Goal: Transaction & Acquisition: Subscribe to service/newsletter

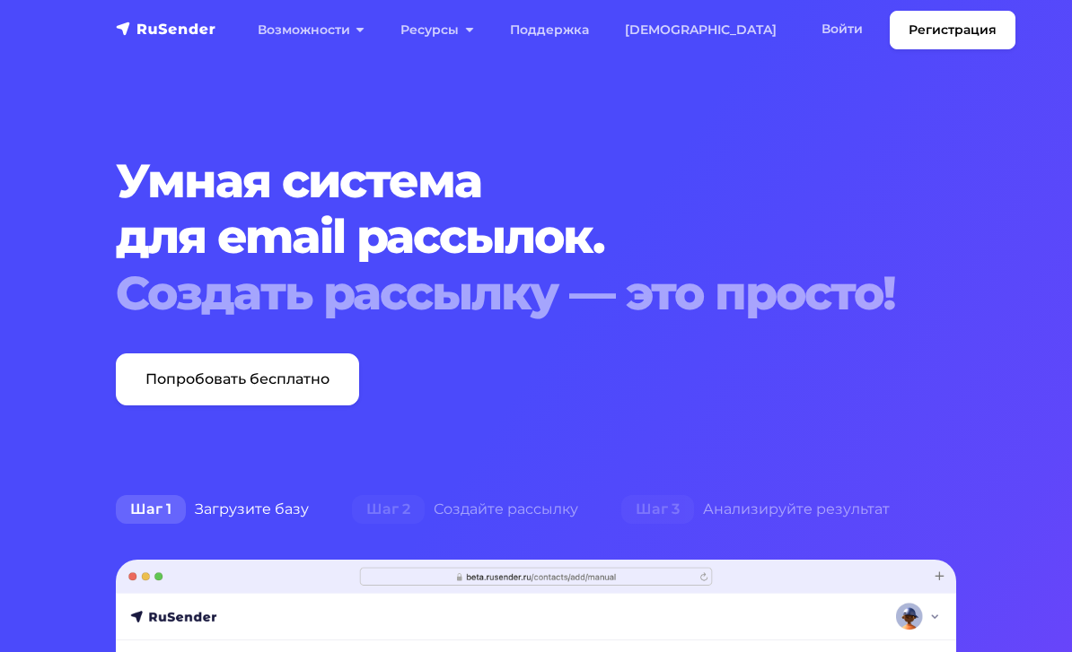
click at [803, 26] on link "Войти" at bounding box center [841, 29] width 77 height 37
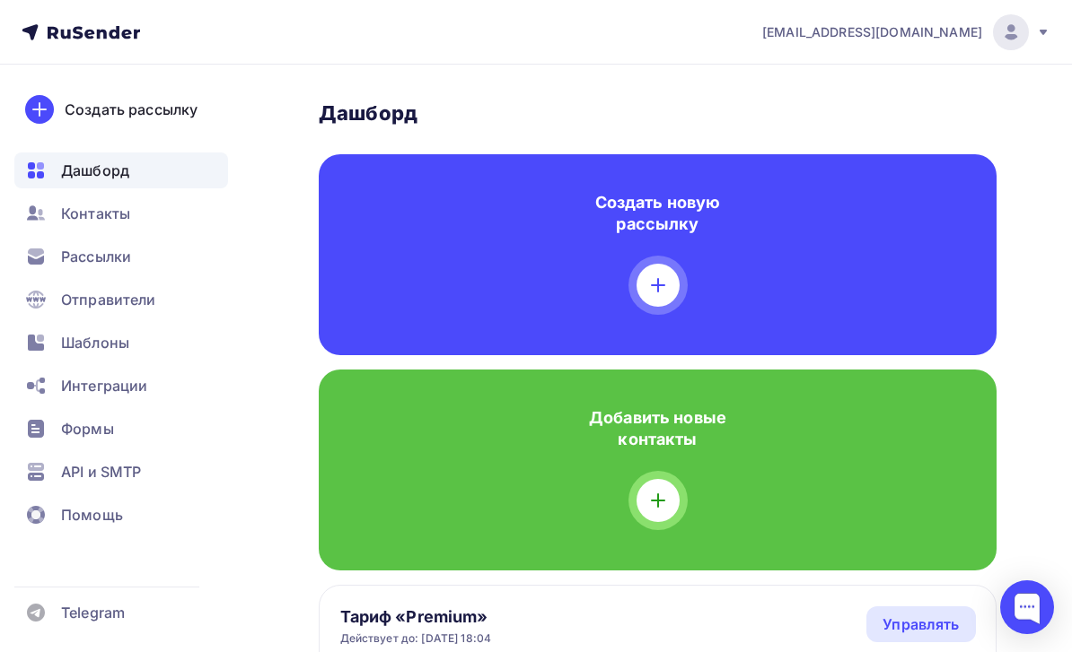
click at [210, 258] on div "Рассылки" at bounding box center [121, 257] width 214 height 36
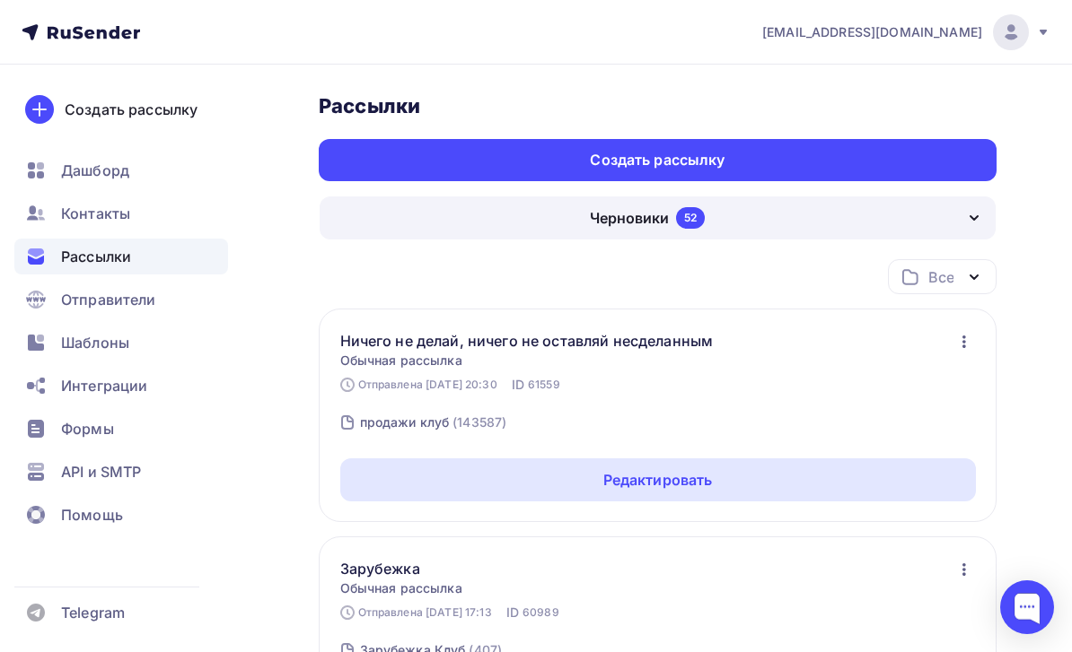
click at [920, 154] on div "Создать рассылку" at bounding box center [658, 160] width 678 height 42
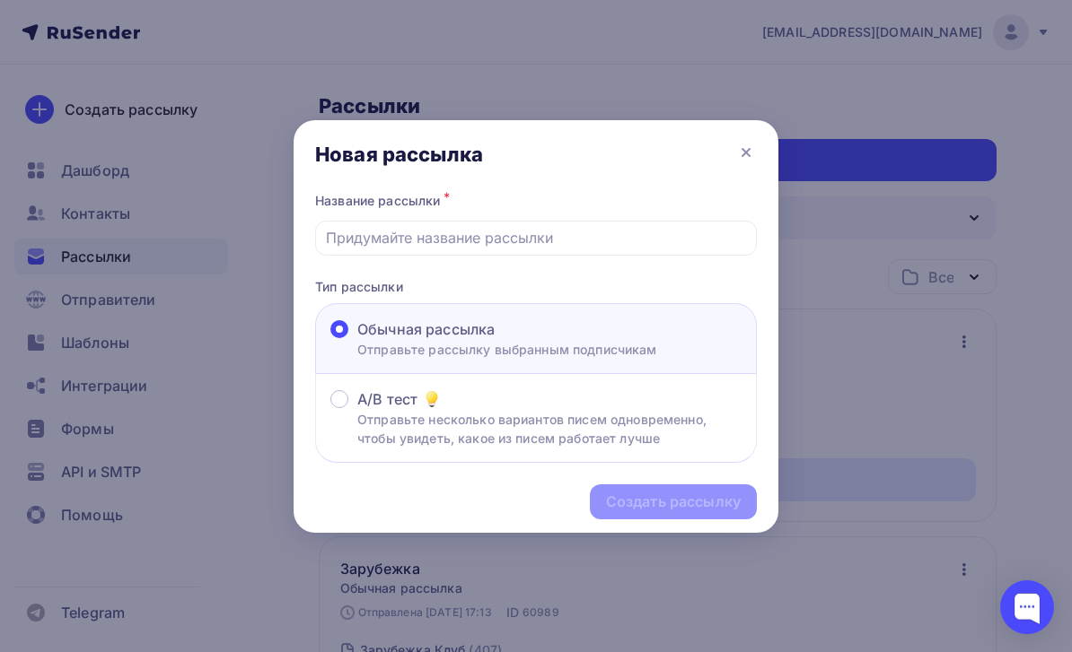
click at [521, 237] on input "text" at bounding box center [536, 238] width 421 height 22
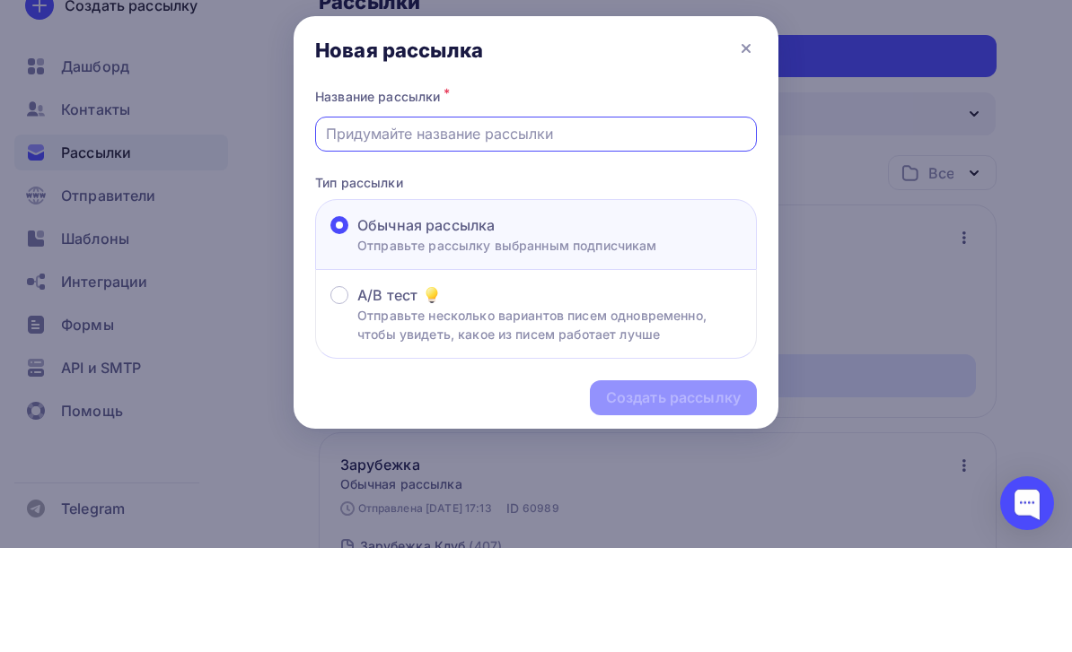
click at [454, 227] on input "text" at bounding box center [536, 238] width 421 height 22
paste input "Канал подготовки к семинару «Точка сборки»"
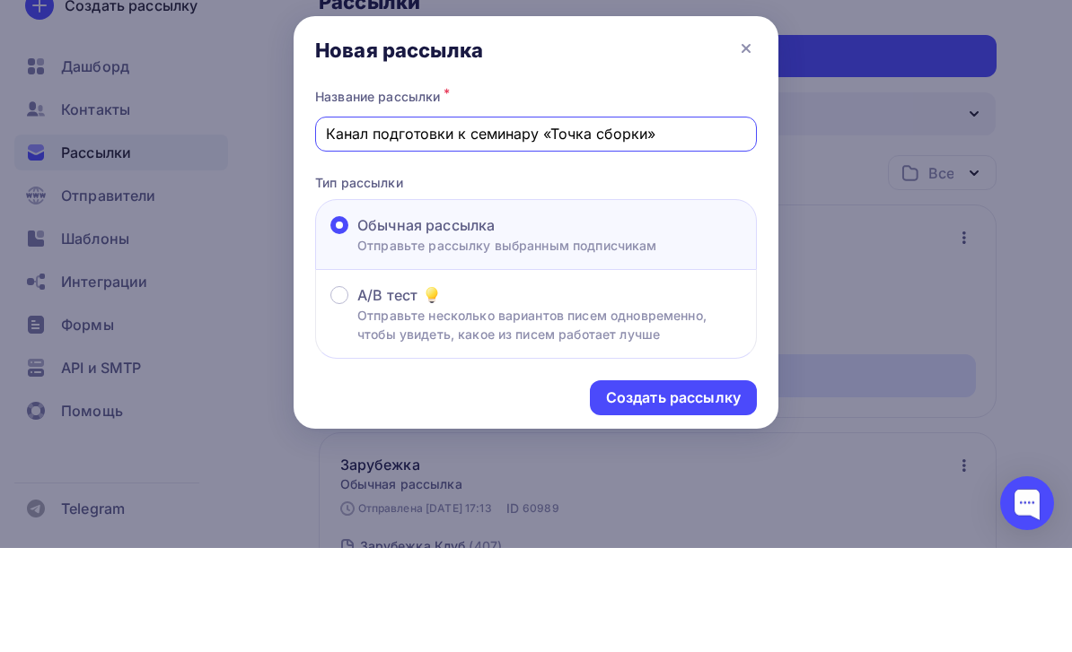
scroll to position [104, 0]
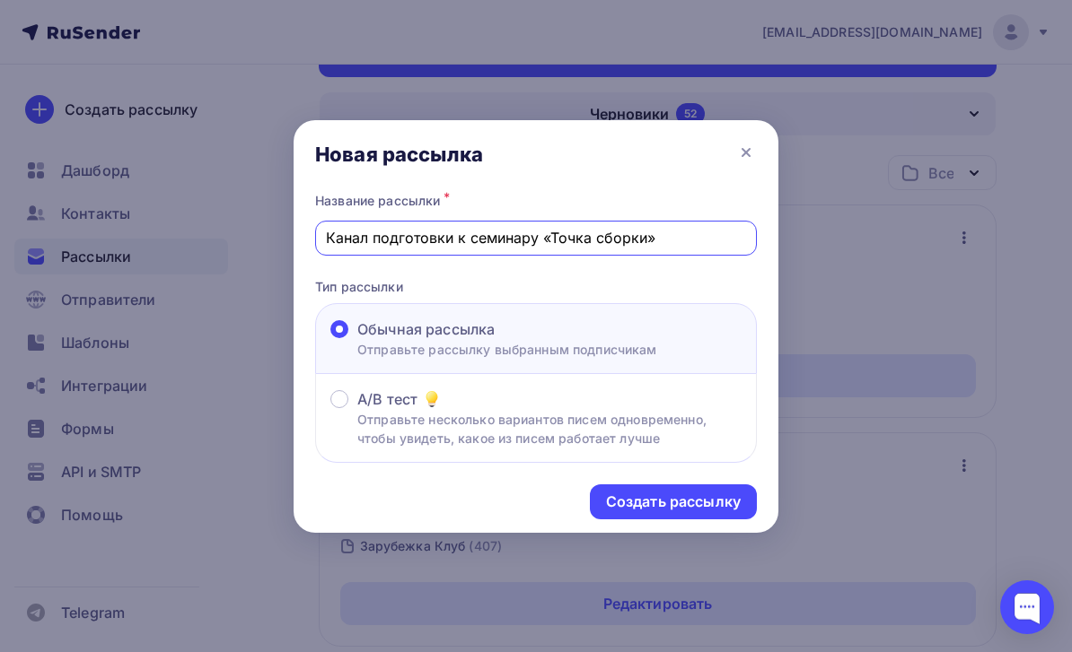
type input "Канал подготовки к семинару «Точка сборки»"
click at [748, 497] on div "Создать рассылку" at bounding box center [673, 502] width 167 height 35
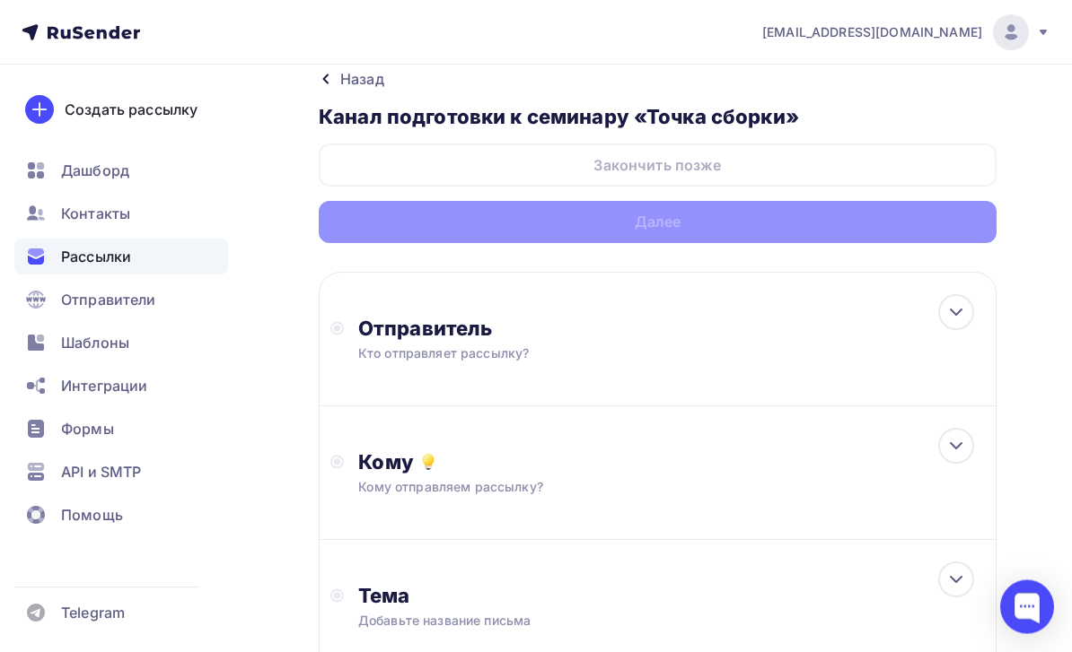
scroll to position [25, 0]
click at [915, 341] on div "Отправитель Кто отправляет рассылку? Email * [EMAIL_ADDRESS][DOMAIN_NAME] [EMAI…" at bounding box center [658, 339] width 678 height 135
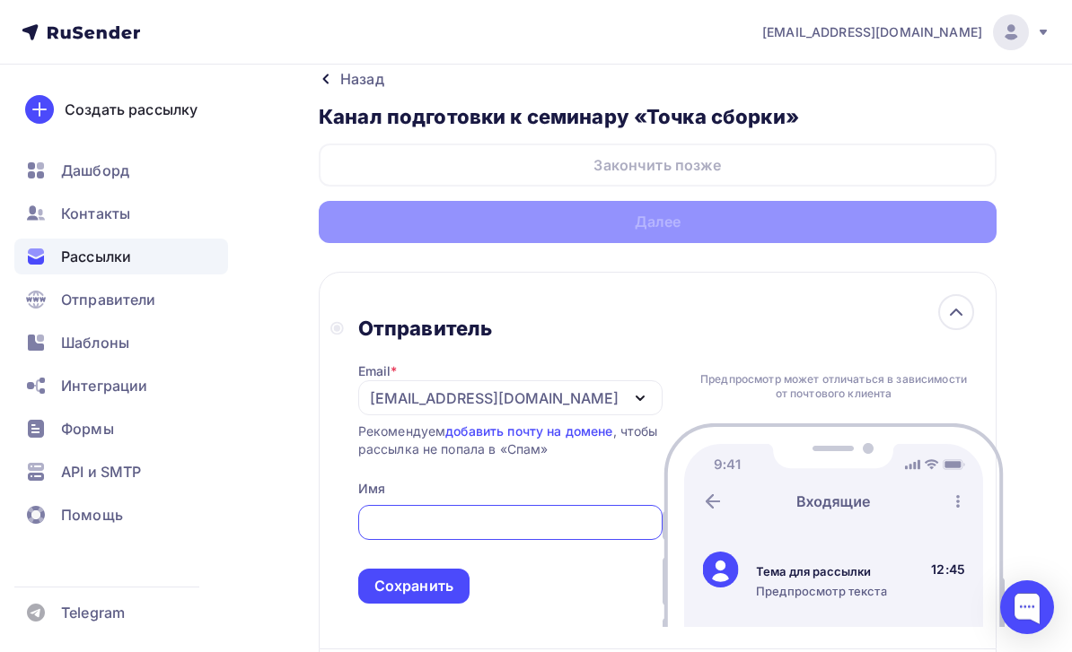
scroll to position [0, 0]
click at [564, 401] on div "[EMAIL_ADDRESS][DOMAIN_NAME]" at bounding box center [510, 398] width 304 height 35
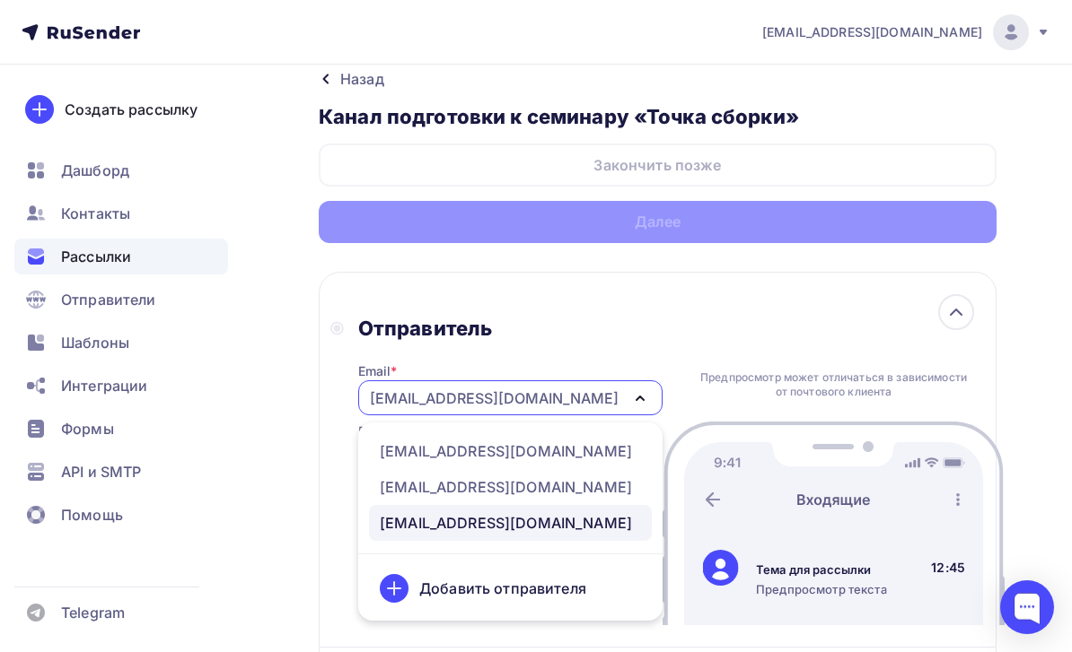
click at [558, 454] on div "[EMAIL_ADDRESS][DOMAIN_NAME]" at bounding box center [506, 452] width 252 height 22
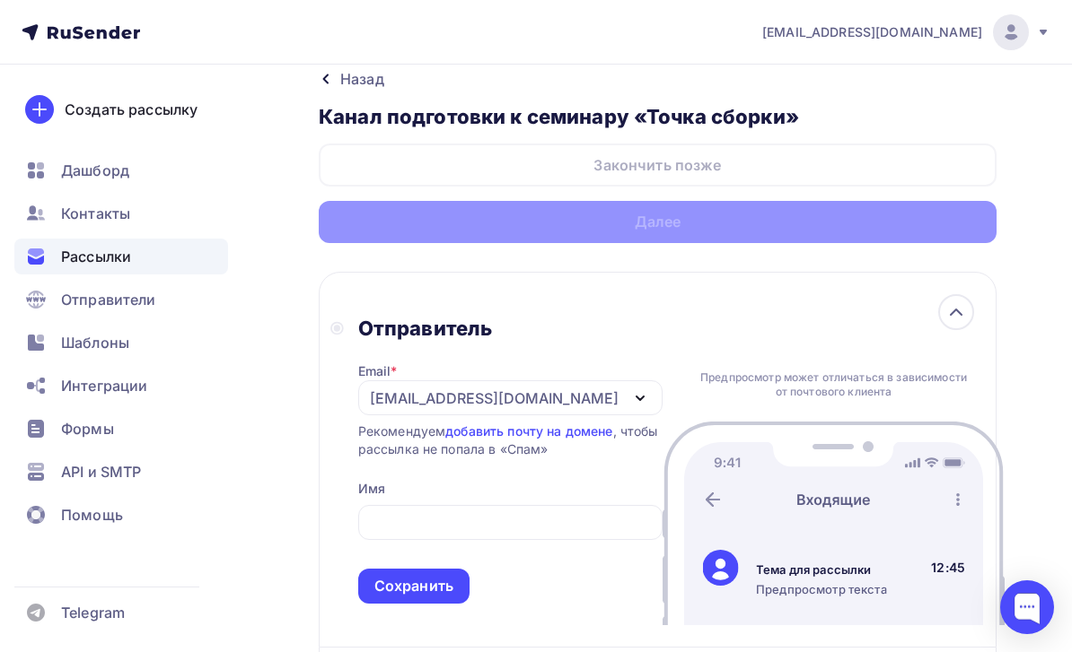
click at [539, 532] on input "text" at bounding box center [510, 523] width 284 height 22
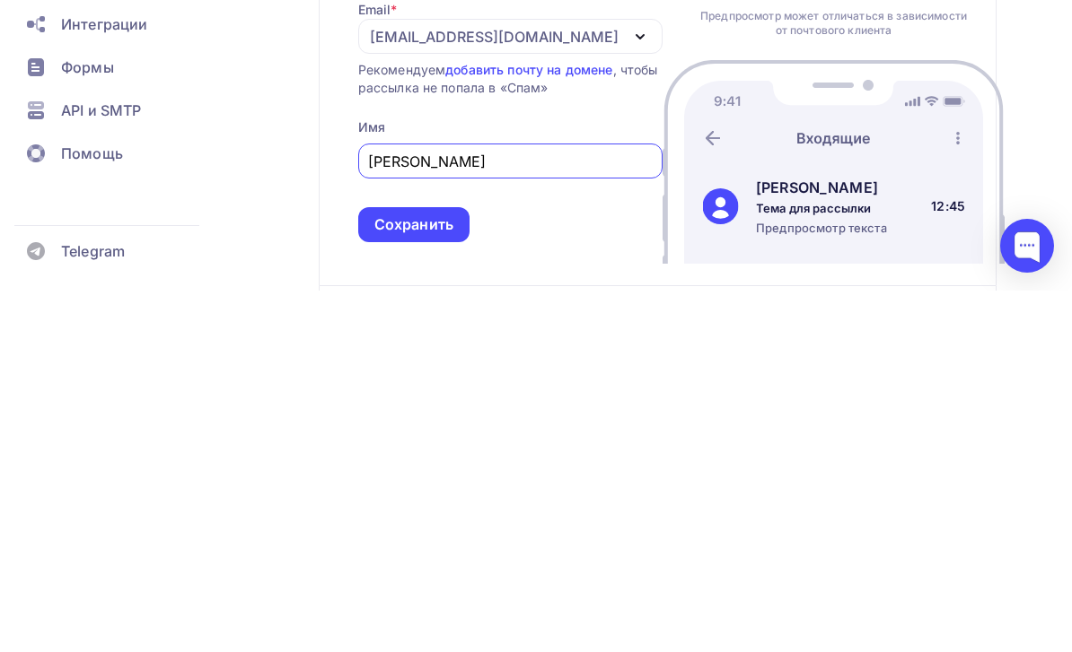
type input "[PERSON_NAME]"
click at [453, 576] on div "Сохранить" at bounding box center [413, 586] width 79 height 21
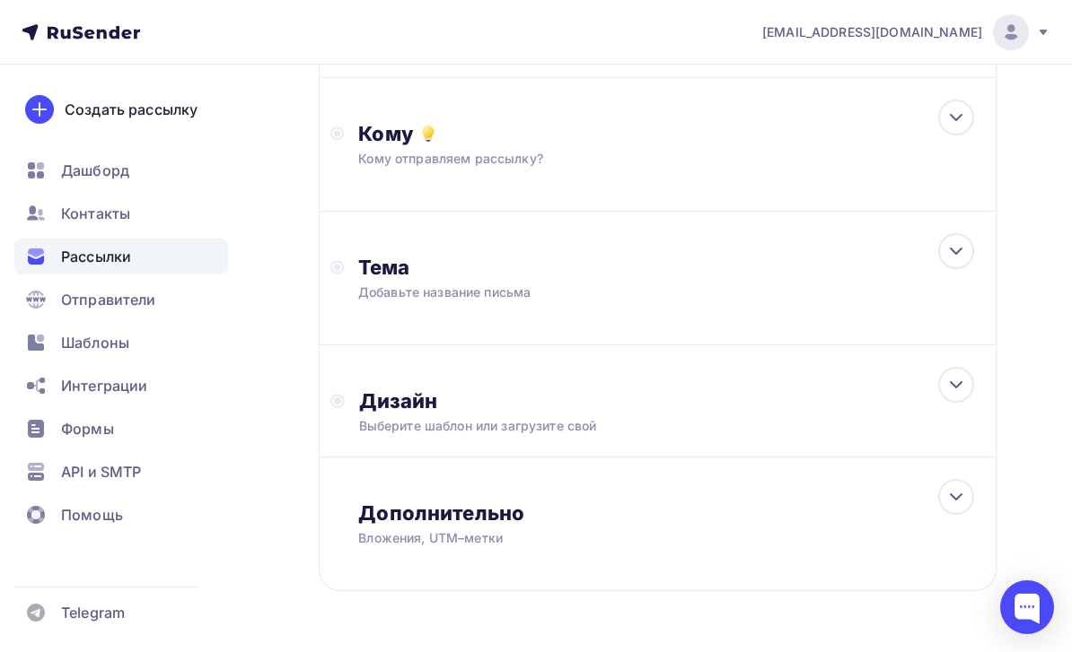
click at [772, 142] on div "Кому" at bounding box center [671, 133] width 626 height 25
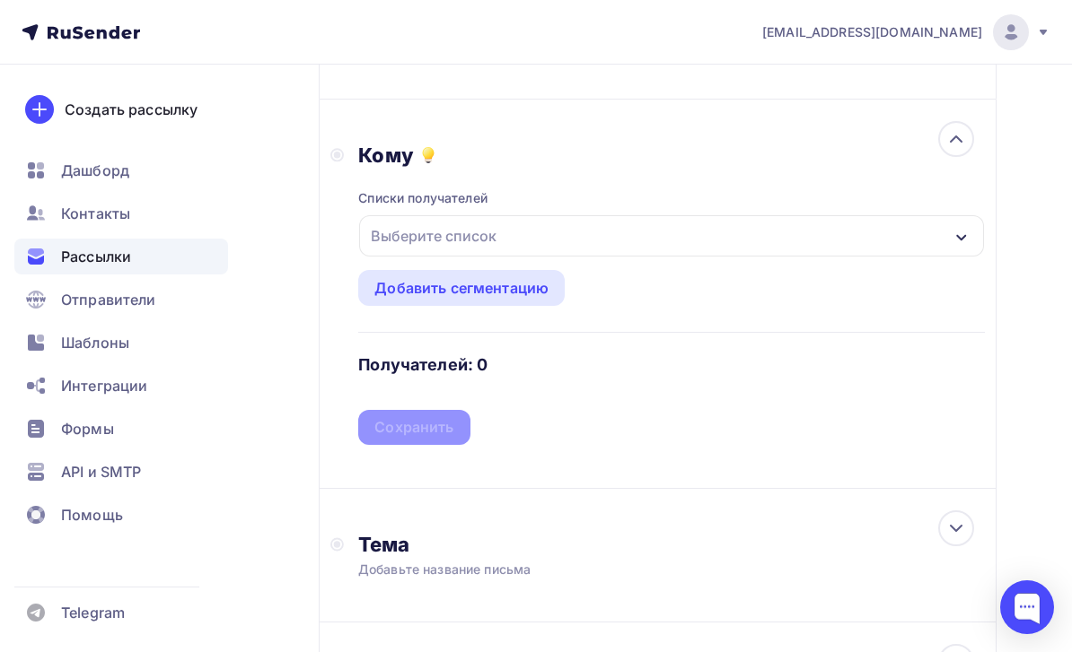
click at [693, 247] on div "Выберите список" at bounding box center [671, 235] width 625 height 41
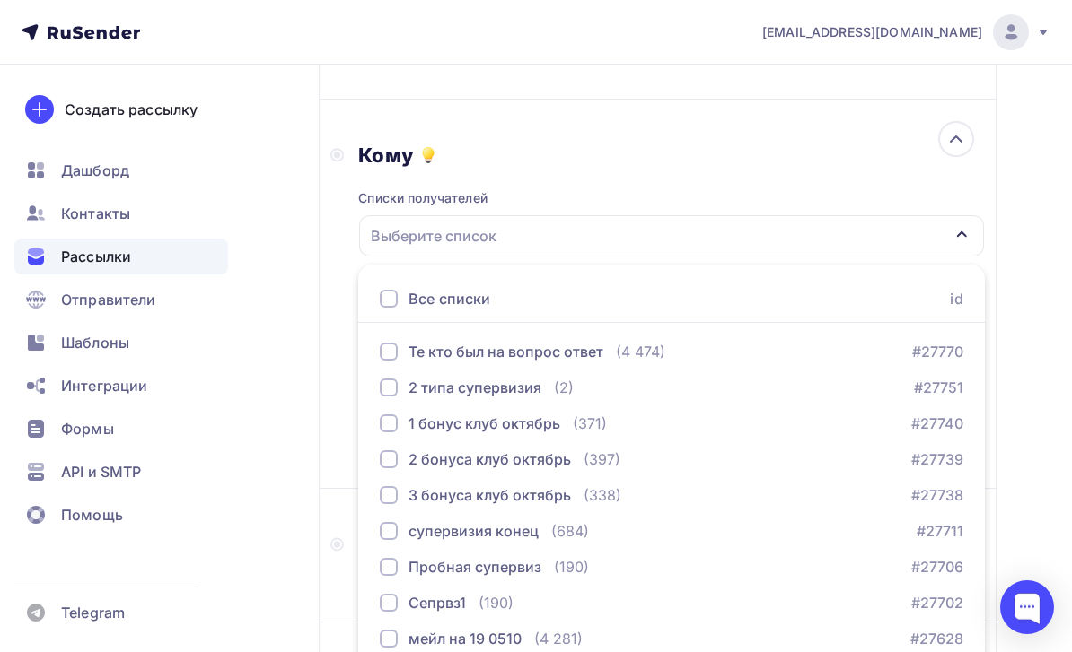
scroll to position [353, 0]
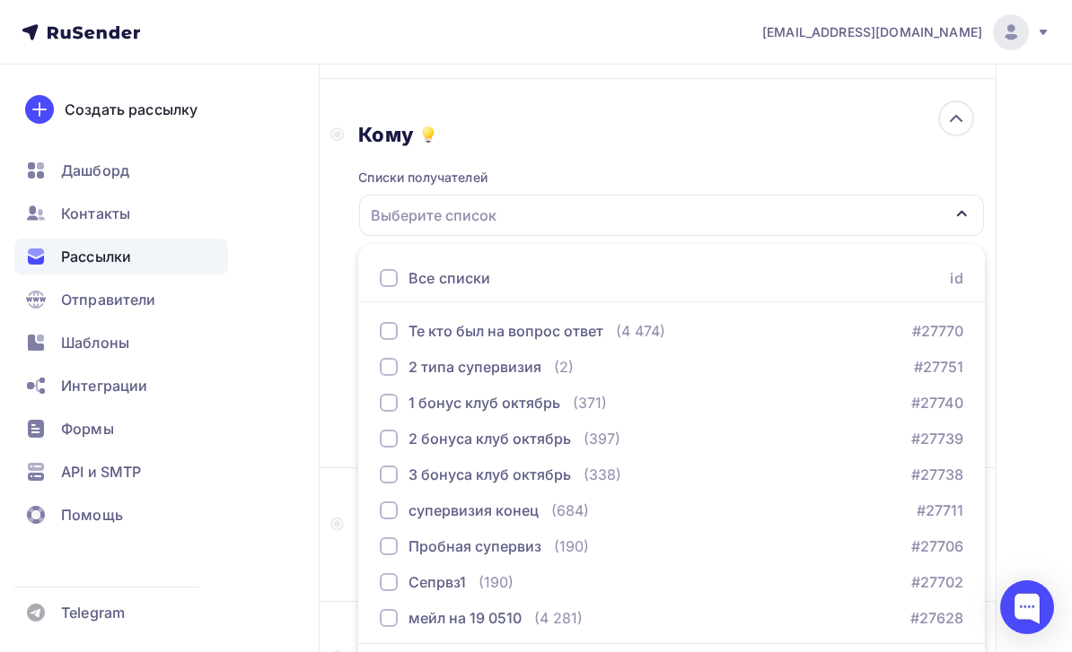
click at [678, 330] on div "Те кто был на вопрос ответ (4 474) #27770" at bounding box center [671, 331] width 583 height 22
click at [314, 328] on div "Назад Канал подготовки к семинару «Точка сборки» Канал подготовки к семинару «Т…" at bounding box center [536, 338] width 1072 height 1252
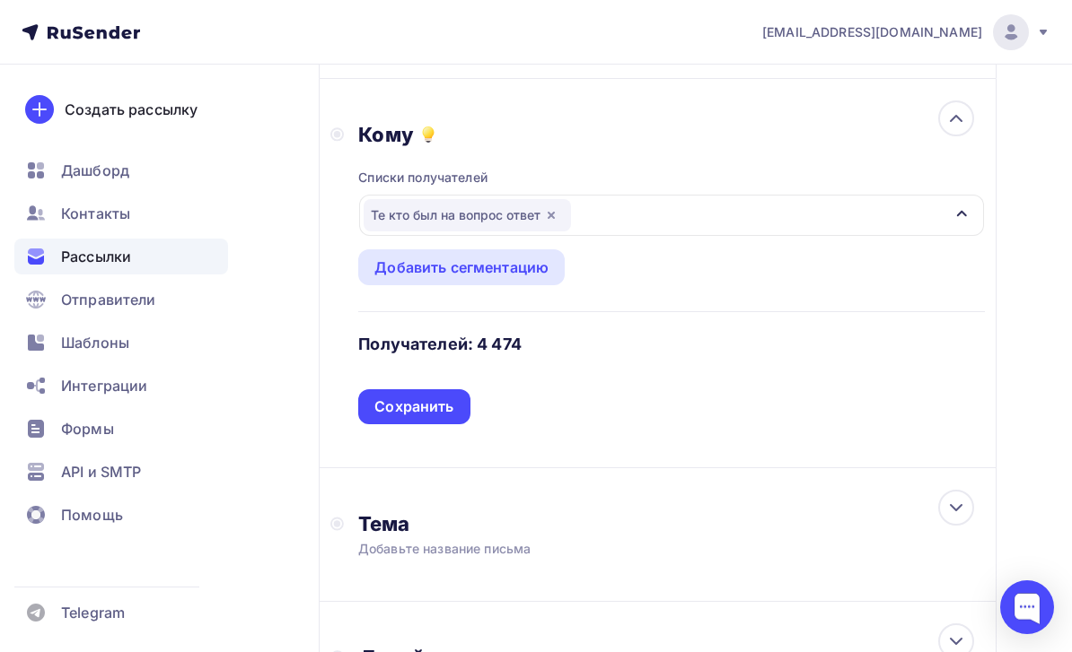
click at [451, 412] on div "Сохранить" at bounding box center [413, 407] width 79 height 21
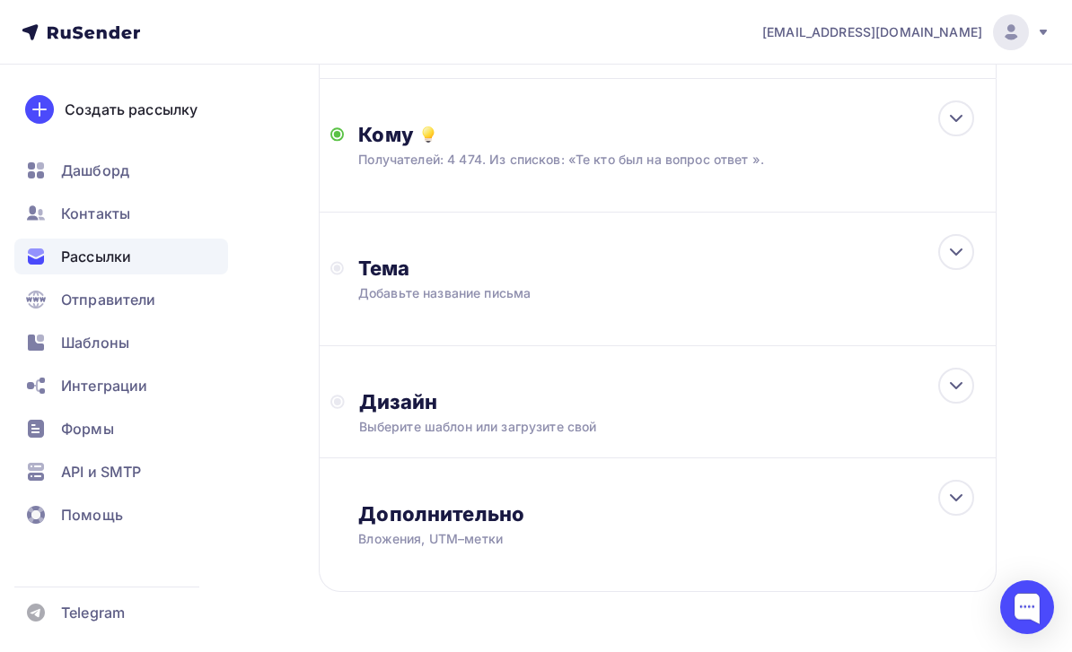
click at [644, 298] on div "Добавьте название письма" at bounding box center [517, 293] width 319 height 18
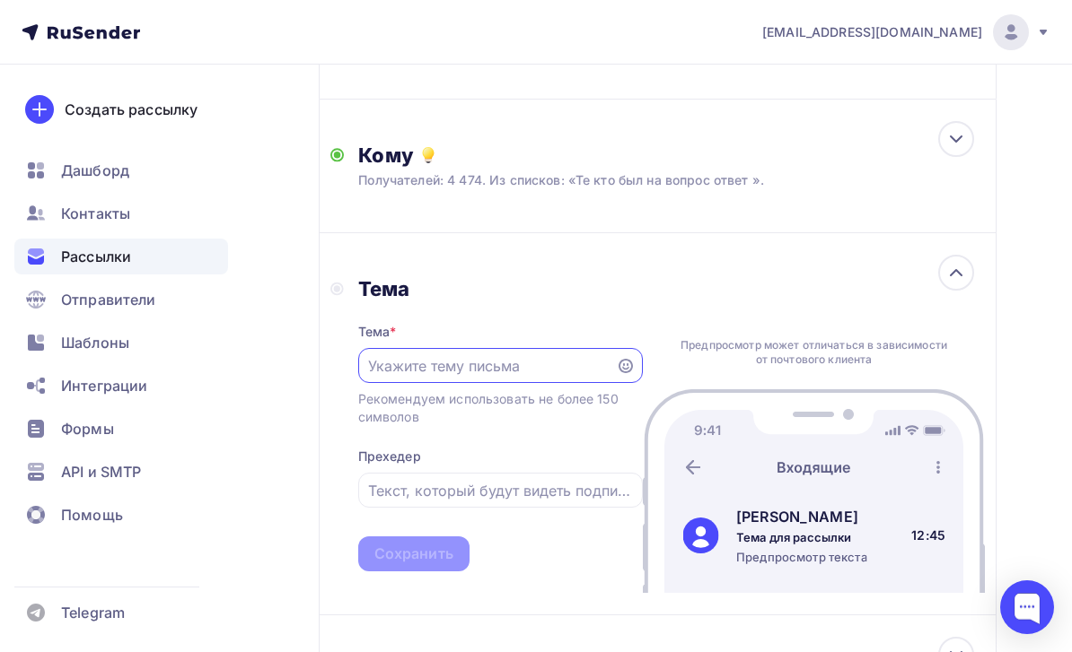
scroll to position [0, 0]
click at [528, 366] on input "text" at bounding box center [486, 366] width 237 height 22
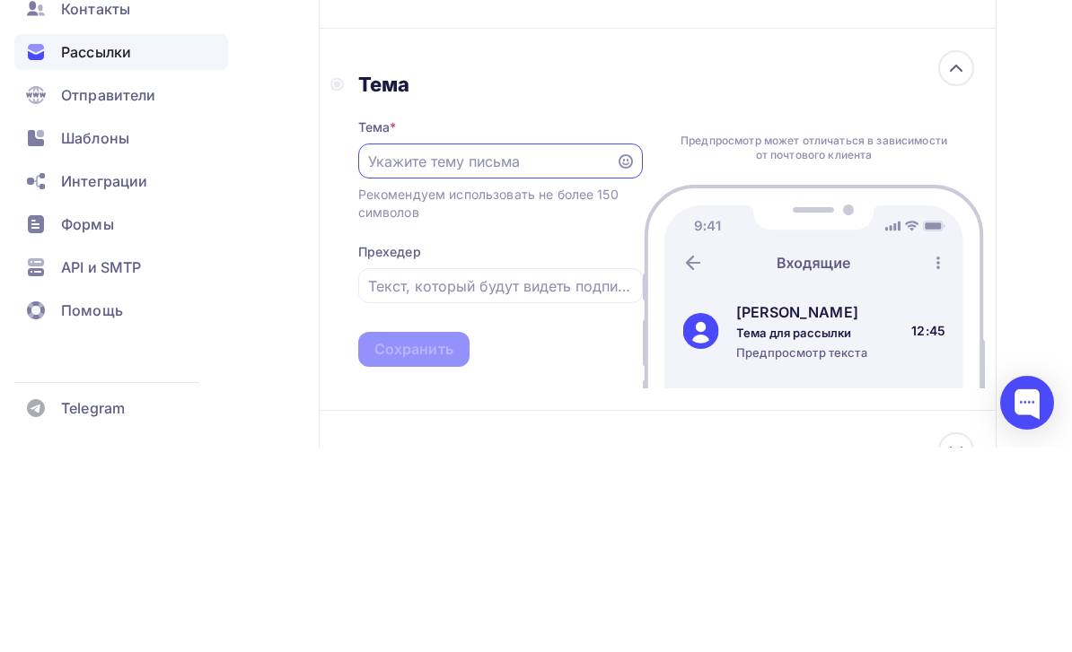
click at [493, 355] on input "text" at bounding box center [486, 366] width 237 height 22
paste input "Канал подготовки к семинару «Точка сборки»"
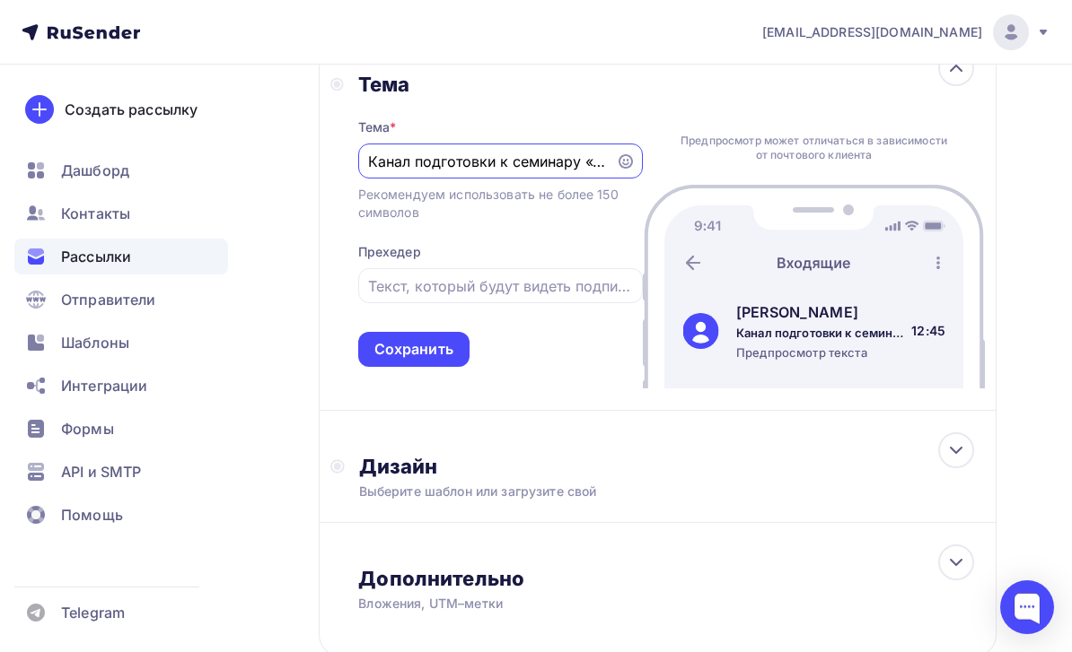
click at [376, 169] on input "Канал подготовки к семинару «Точка сборки»" at bounding box center [486, 162] width 237 height 22
type input "Канал подготовки к семинару «Точка сборки»"
click at [429, 363] on div "Сохранить" at bounding box center [413, 349] width 111 height 35
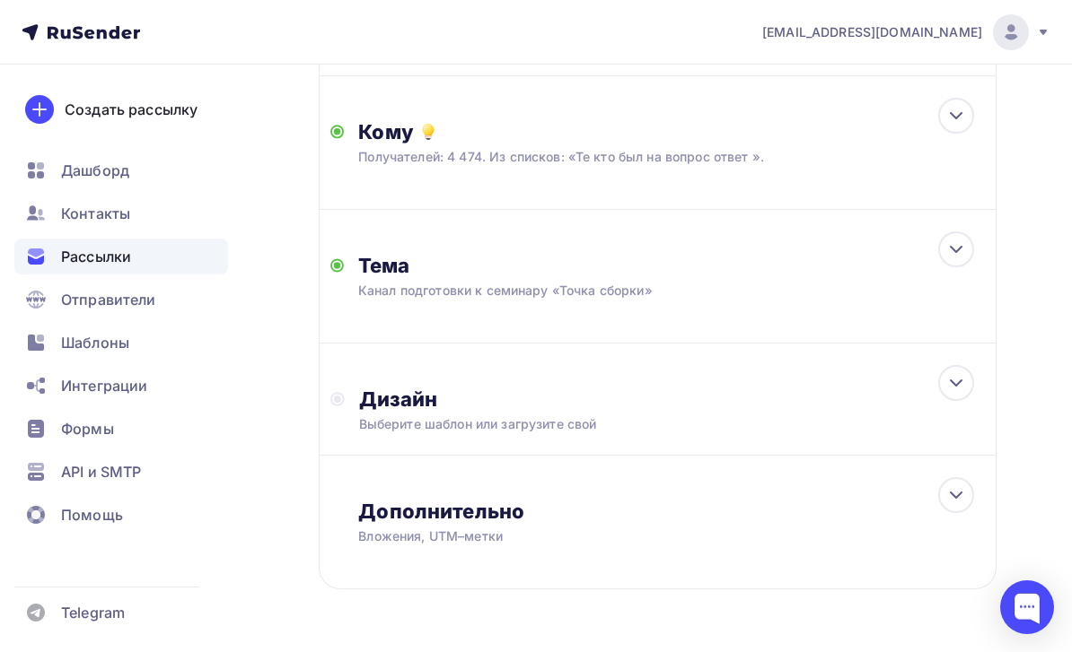
scroll to position [354, 0]
click at [822, 402] on div "Дизайн" at bounding box center [672, 401] width 626 height 25
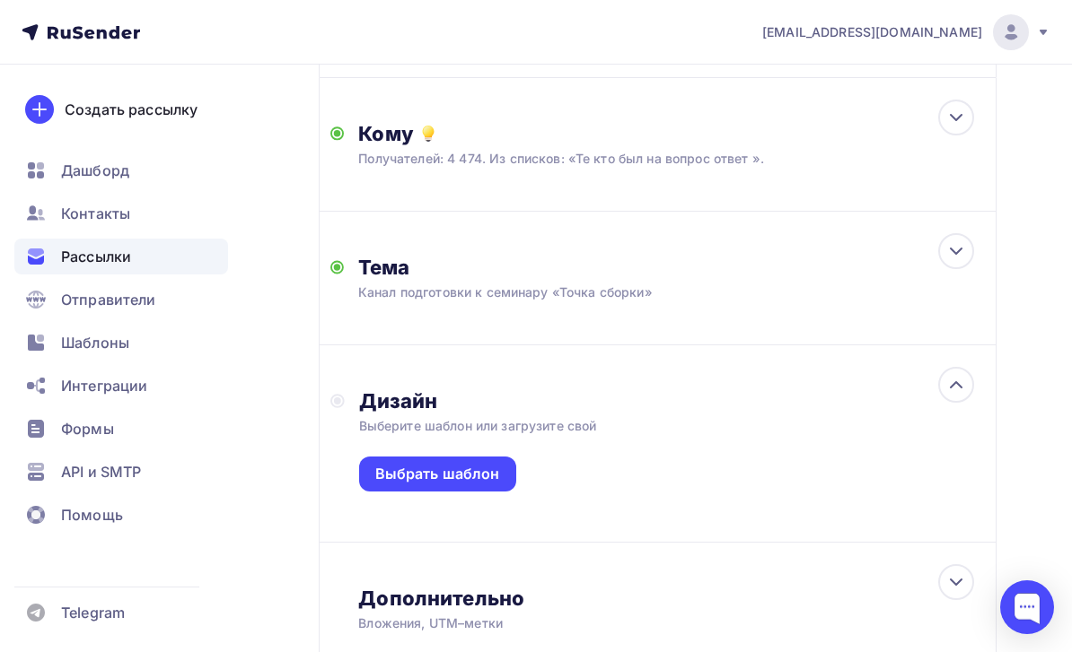
click at [474, 481] on div "Выбрать шаблон" at bounding box center [437, 474] width 125 height 21
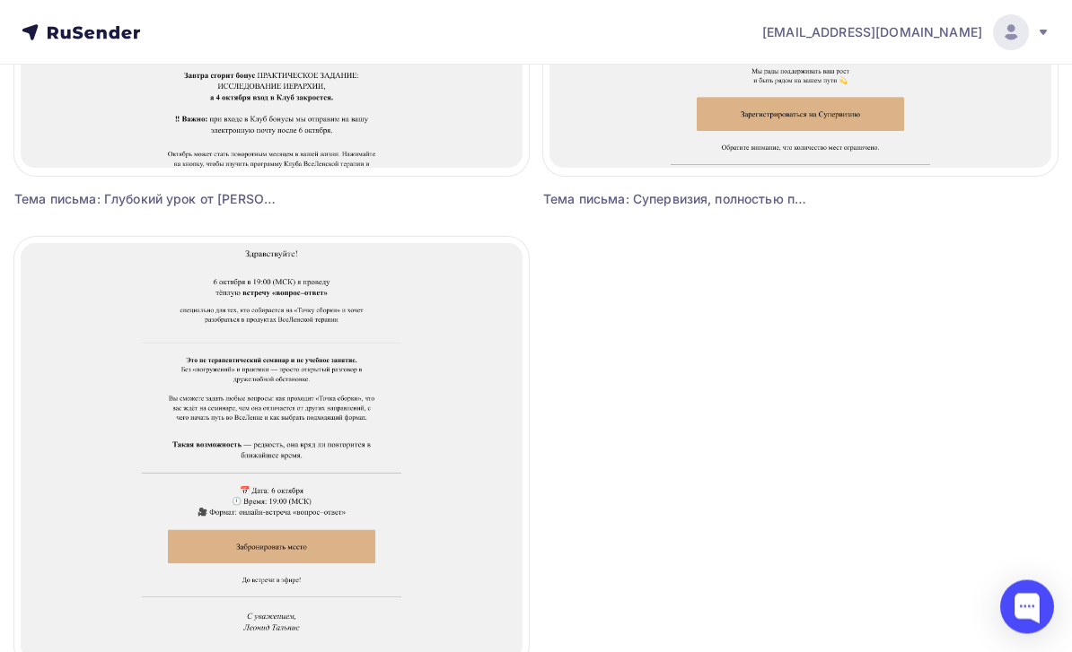
scroll to position [3115, 0]
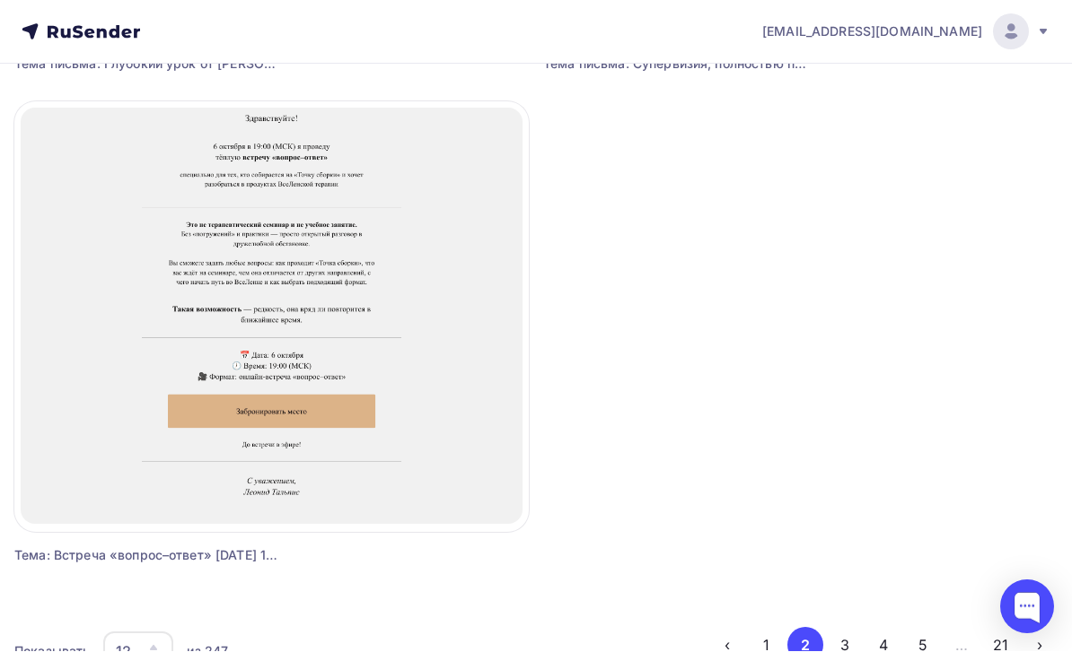
click at [762, 648] on button "1" at bounding box center [766, 646] width 36 height 36
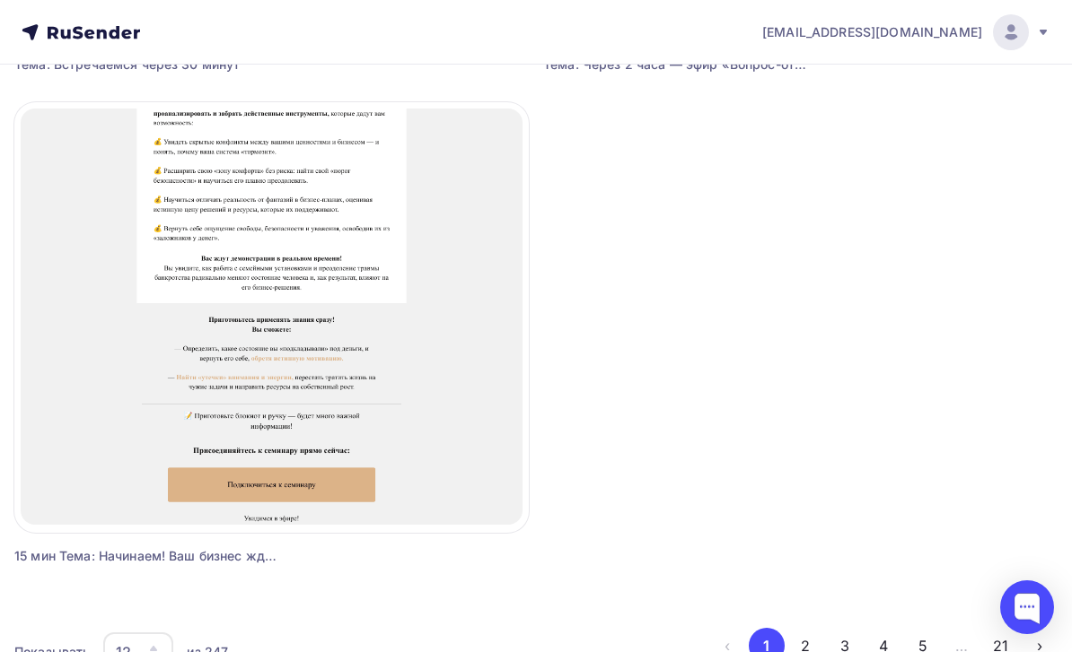
click at [769, 643] on button "1" at bounding box center [766, 646] width 36 height 36
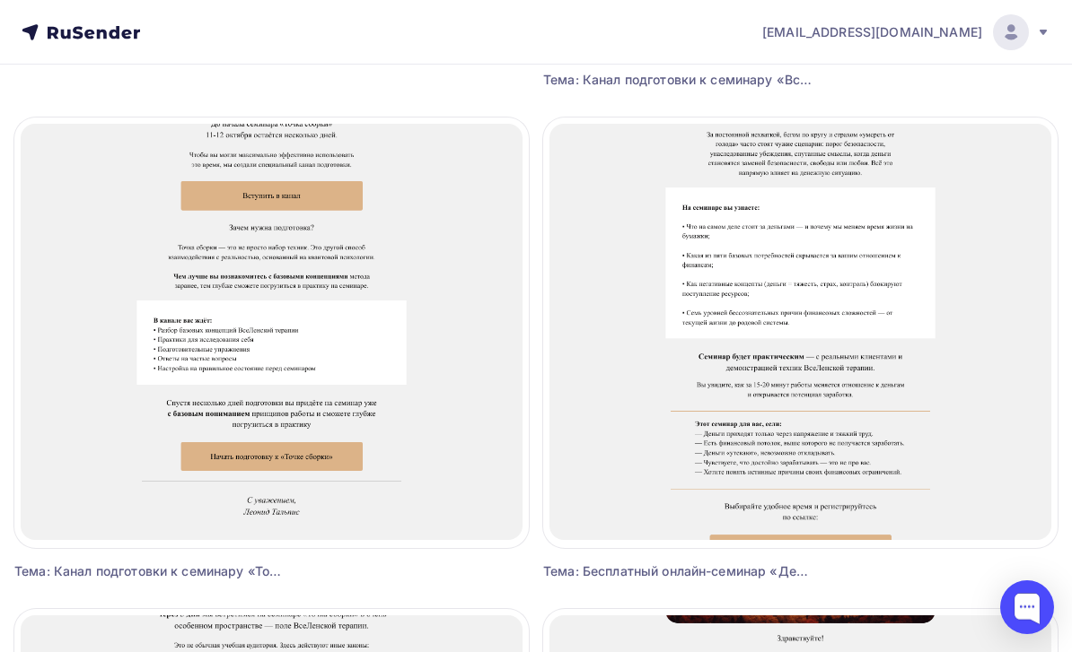
scroll to position [640, 0]
click at [310, 323] on span "Выбрать шаблон" at bounding box center [271, 326] width 125 height 22
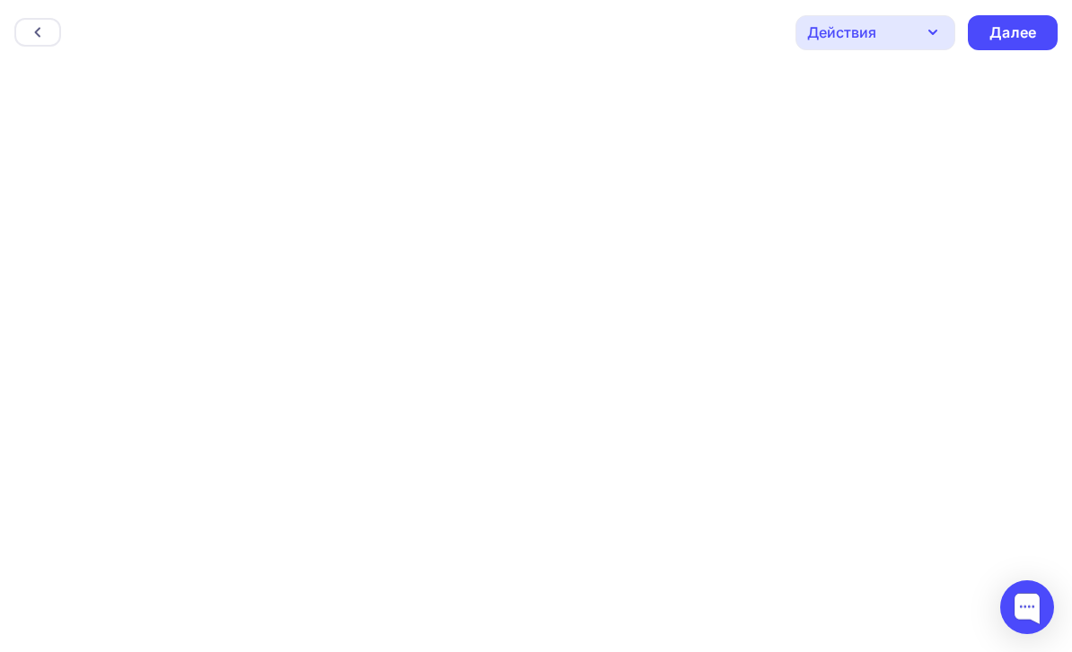
click at [1008, 35] on div "Далее" at bounding box center [1012, 32] width 47 height 21
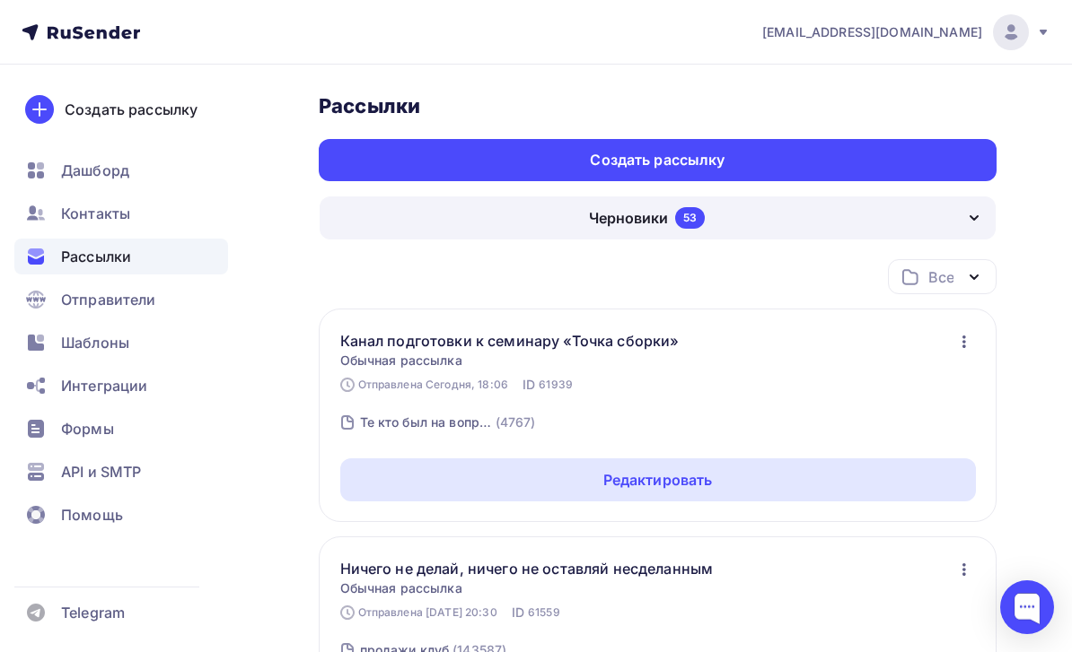
click at [201, 214] on div "Контакты" at bounding box center [121, 214] width 214 height 36
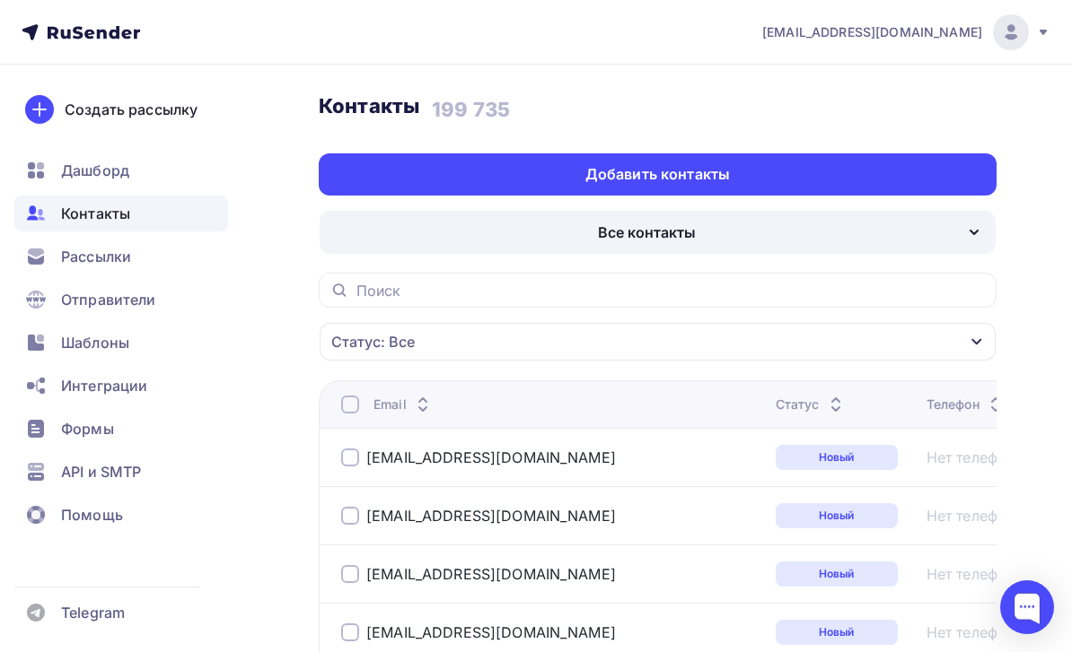
click at [913, 171] on div "Добавить контакты" at bounding box center [658, 174] width 678 height 42
